Goal: Find specific page/section: Find specific page/section

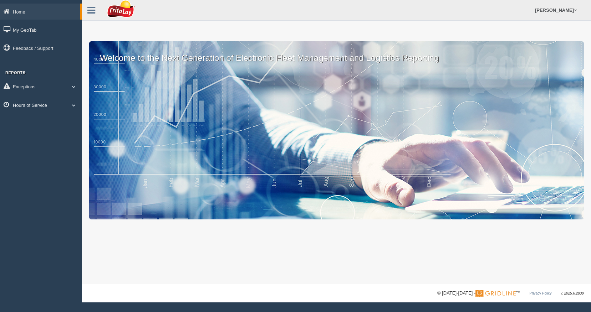
click at [73, 104] on span at bounding box center [73, 105] width 9 height 4
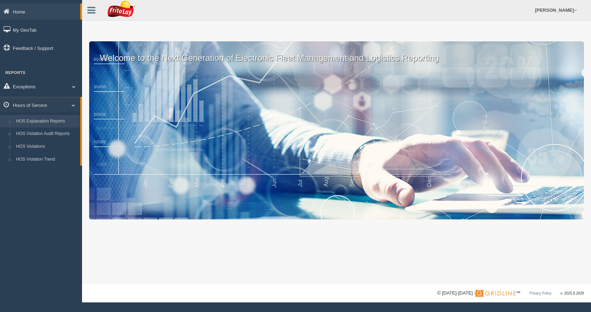
click at [55, 120] on link "HOS Explanation Reports" at bounding box center [46, 121] width 67 height 13
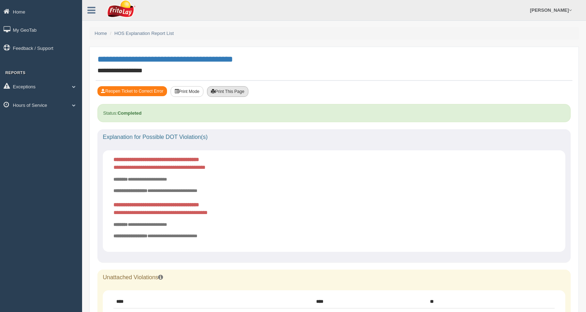
click at [234, 93] on button "Print This Page" at bounding box center [227, 91] width 41 height 11
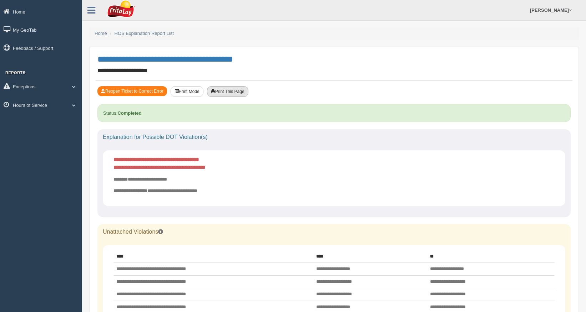
click at [226, 92] on button "Print This Page" at bounding box center [227, 91] width 41 height 11
click at [234, 90] on button "Print This Page" at bounding box center [227, 91] width 41 height 11
